Goal: Task Accomplishment & Management: Manage account settings

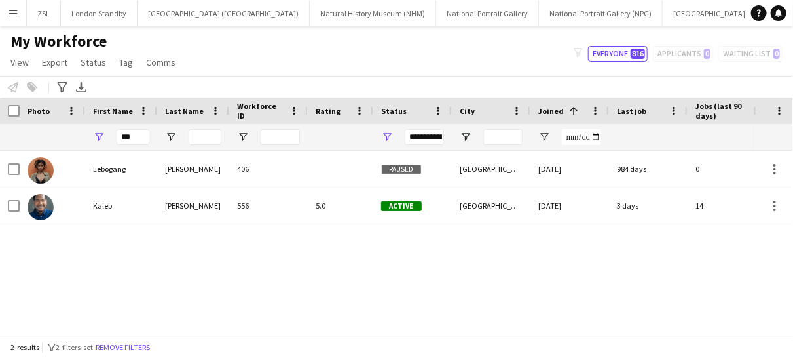
click at [13, 10] on app-icon "Menu" at bounding box center [13, 13] width 10 height 10
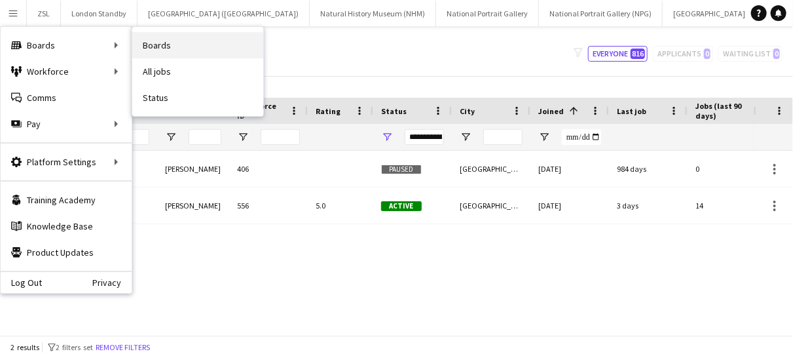
click at [186, 43] on link "Boards" at bounding box center [197, 45] width 131 height 26
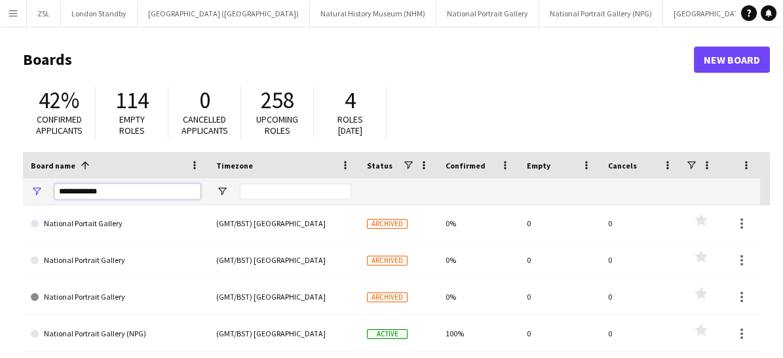
drag, startPoint x: 109, startPoint y: 183, endPoint x: 44, endPoint y: 197, distance: 66.2
click at [44, 197] on div "**********" at bounding box center [115, 191] width 185 height 26
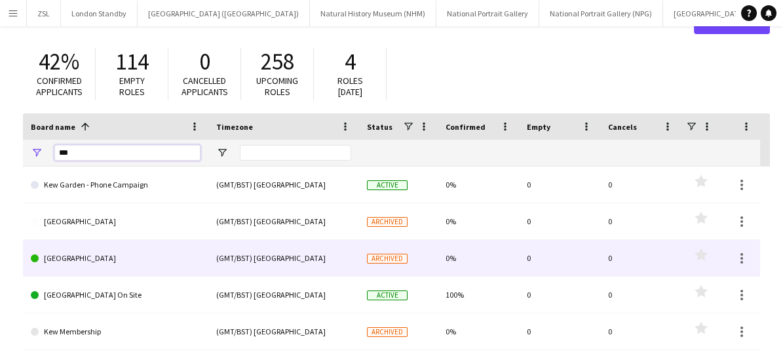
scroll to position [43, 0]
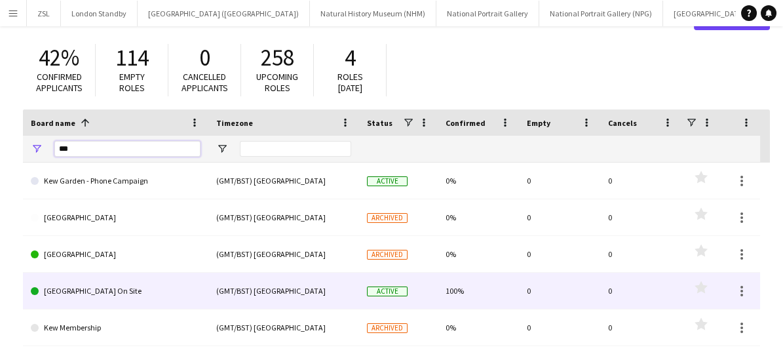
type input "***"
click at [103, 288] on link "[GEOGRAPHIC_DATA] On Site" at bounding box center [116, 291] width 170 height 37
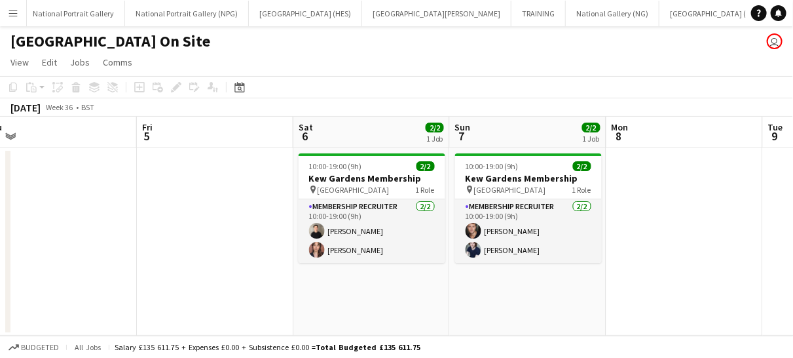
scroll to position [0, 505]
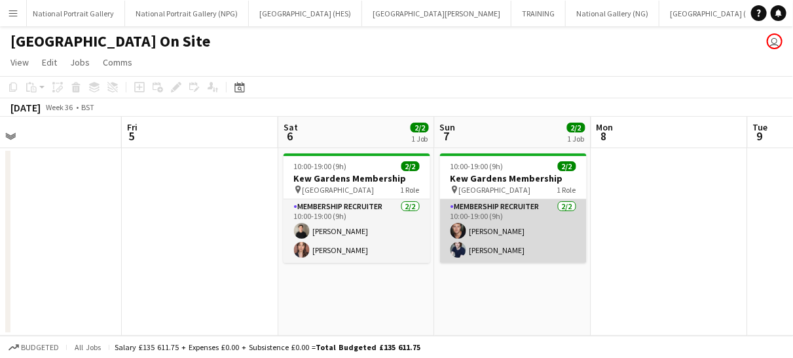
click at [553, 241] on app-card-role "Membership Recruiter [DATE] 10:00-19:00 (9h) [PERSON_NAME] [PERSON_NAME]" at bounding box center [513, 231] width 147 height 64
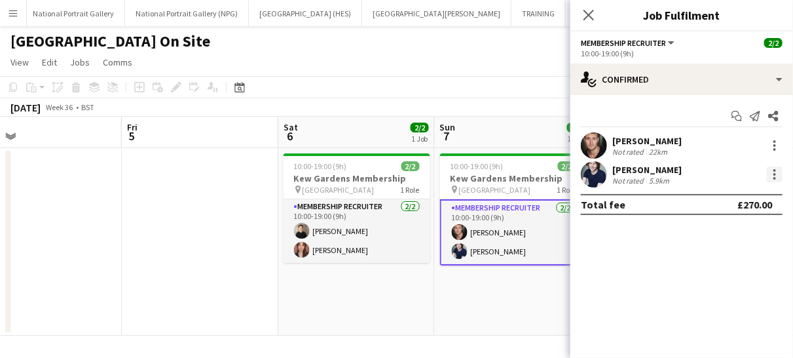
click at [778, 169] on div at bounding box center [775, 174] width 16 height 16
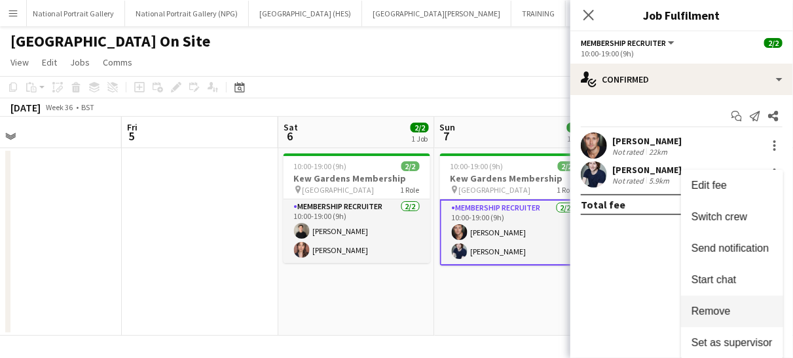
click at [719, 310] on span "Remove" at bounding box center [711, 310] width 39 height 11
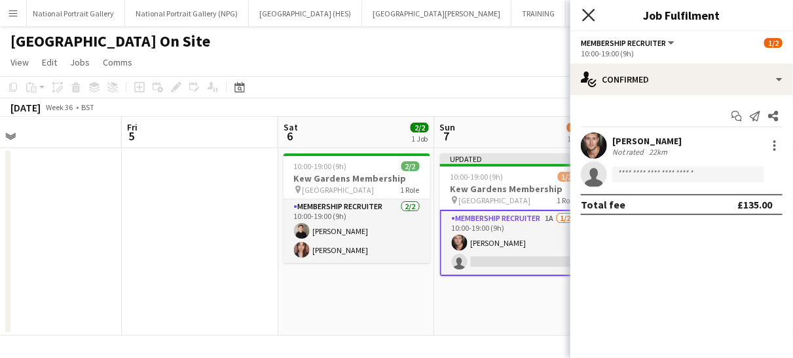
click at [589, 14] on icon at bounding box center [588, 15] width 12 height 12
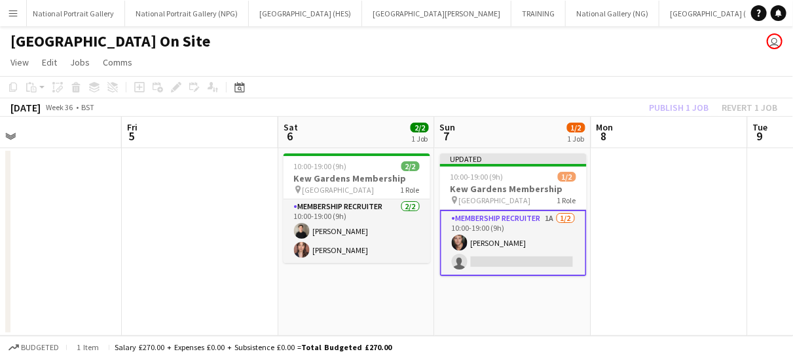
click at [543, 239] on app-card-role "Membership Recruiter 1A [DATE] 10:00-19:00 (9h) [PERSON_NAME] single-neutral-ac…" at bounding box center [513, 243] width 147 height 66
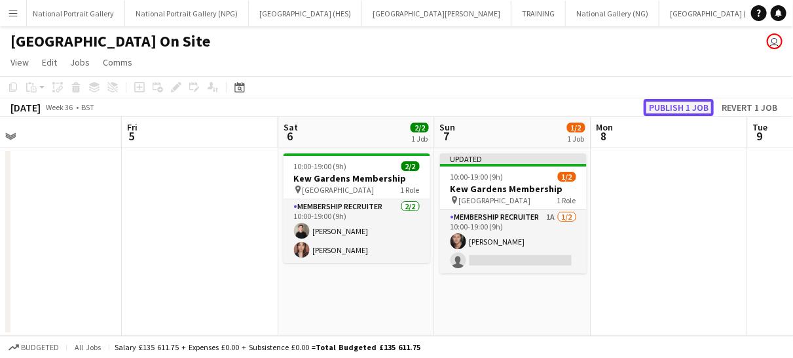
click at [674, 108] on button "Publish 1 job" at bounding box center [679, 107] width 70 height 17
